Goal: Use online tool/utility: Utilize a website feature to perform a specific function

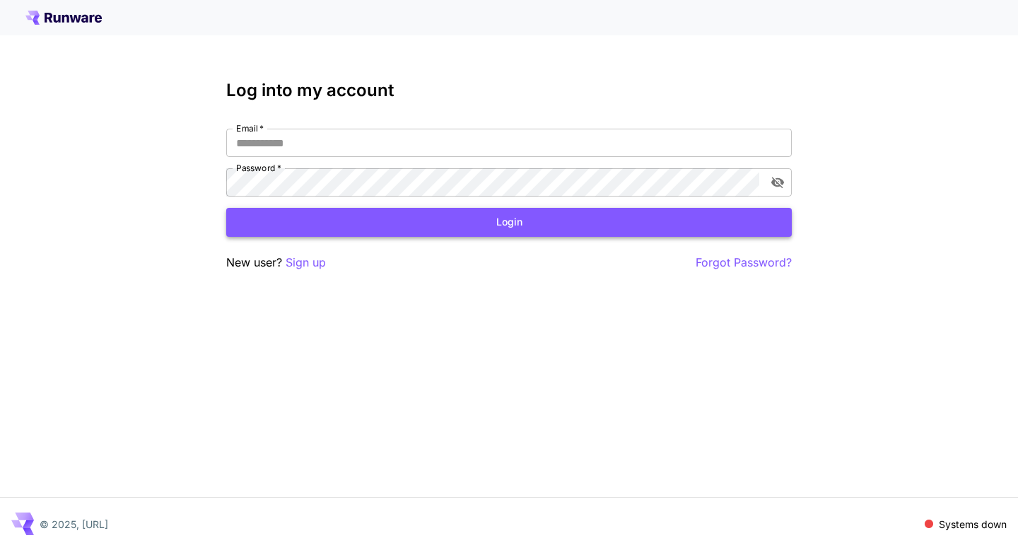
type input "**********"
click at [627, 224] on button "Login" at bounding box center [508, 222] width 565 height 29
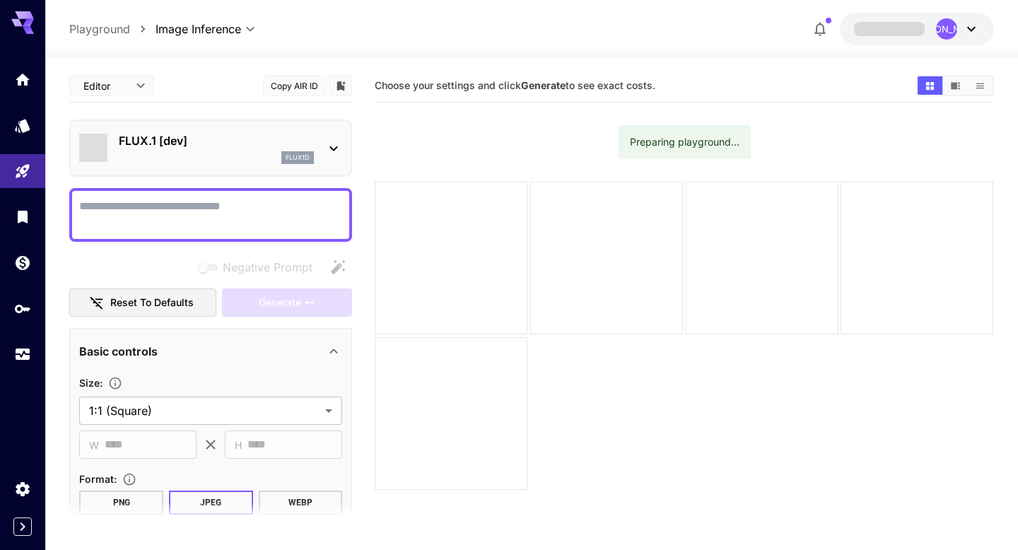
type input "**********"
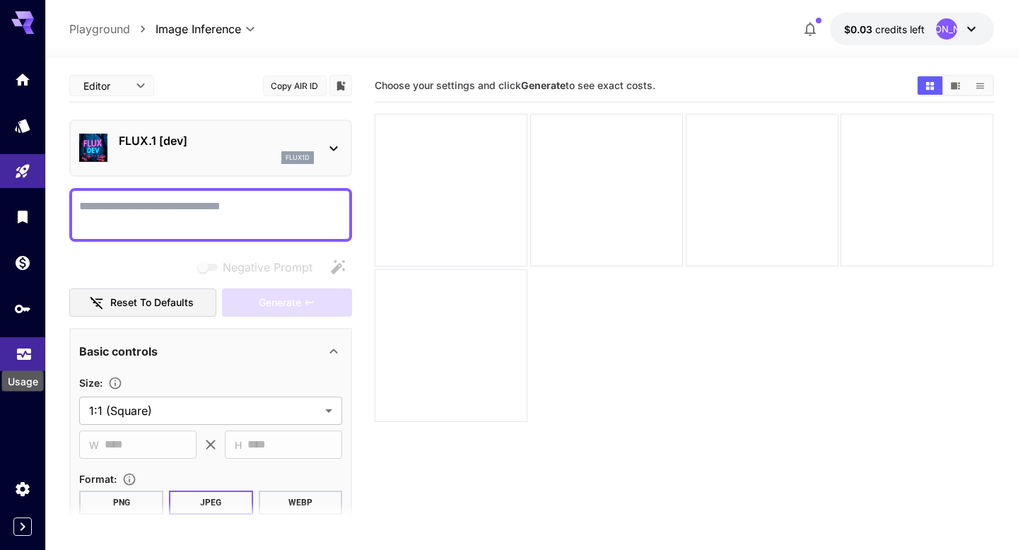
click at [21, 358] on icon "Usage" at bounding box center [24, 350] width 17 height 17
